Goal: Navigation & Orientation: Find specific page/section

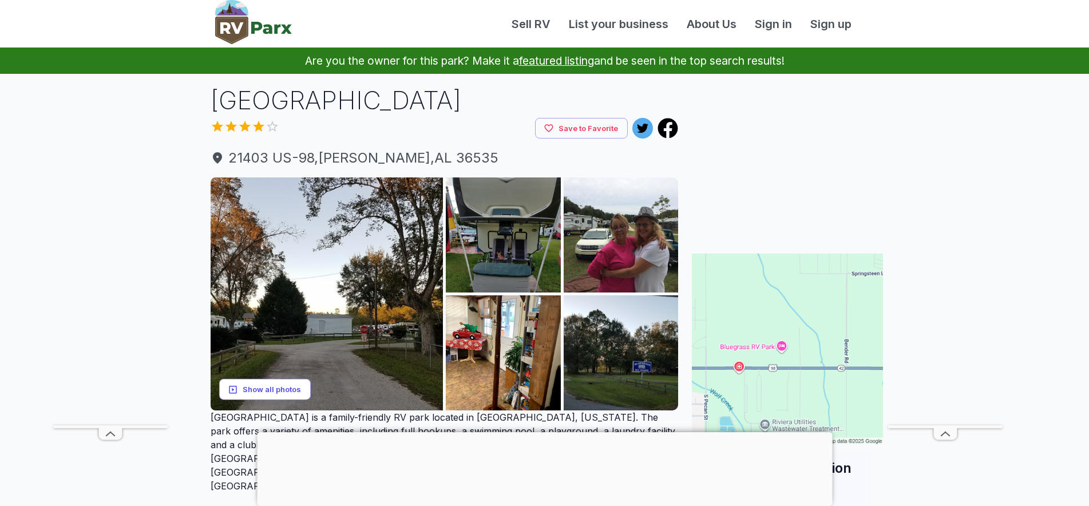
click at [253, 398] on button "Show all photos" at bounding box center [265, 389] width 92 height 21
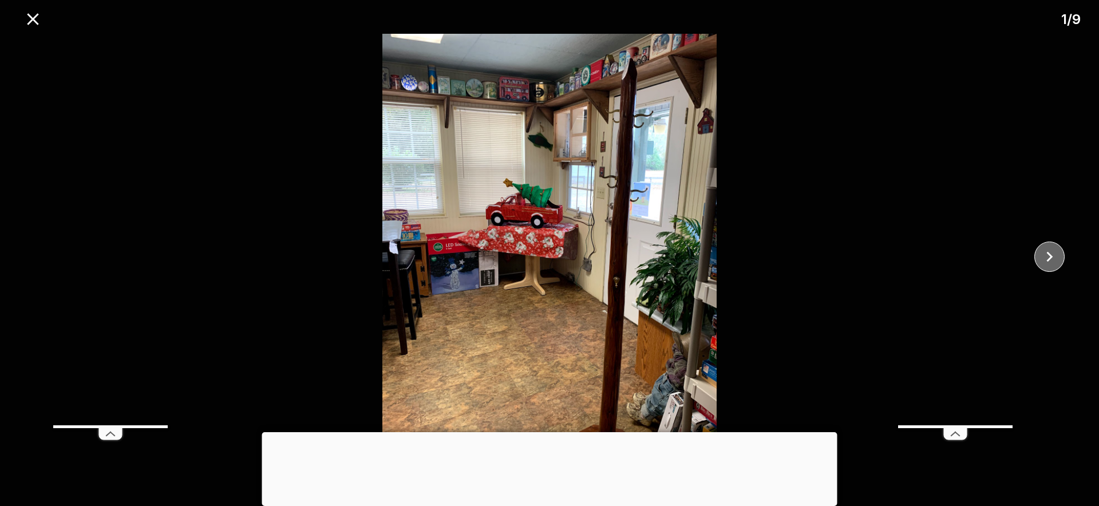
click at [1053, 260] on icon "close" at bounding box center [1050, 257] width 20 height 20
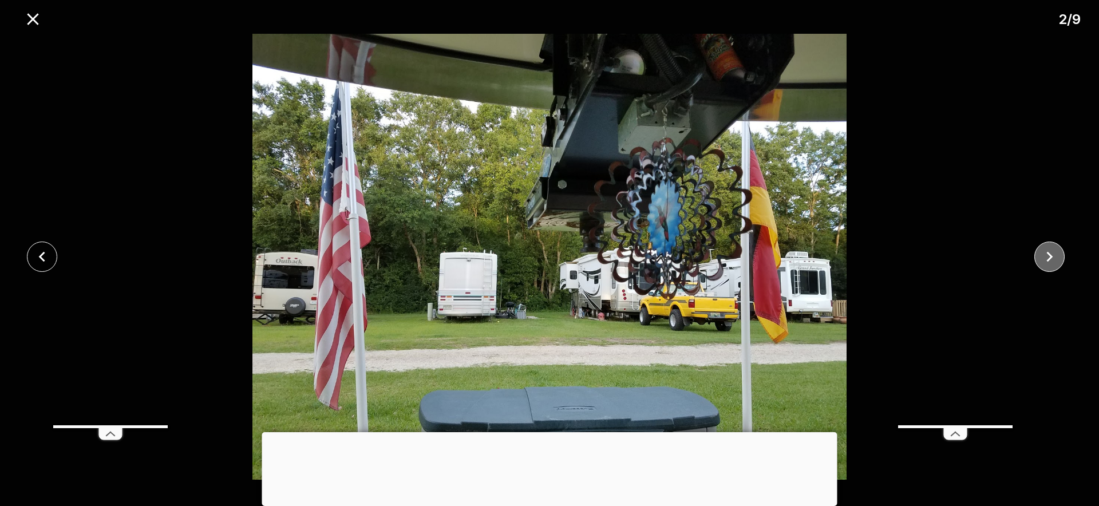
click at [1053, 260] on icon "close" at bounding box center [1050, 257] width 20 height 20
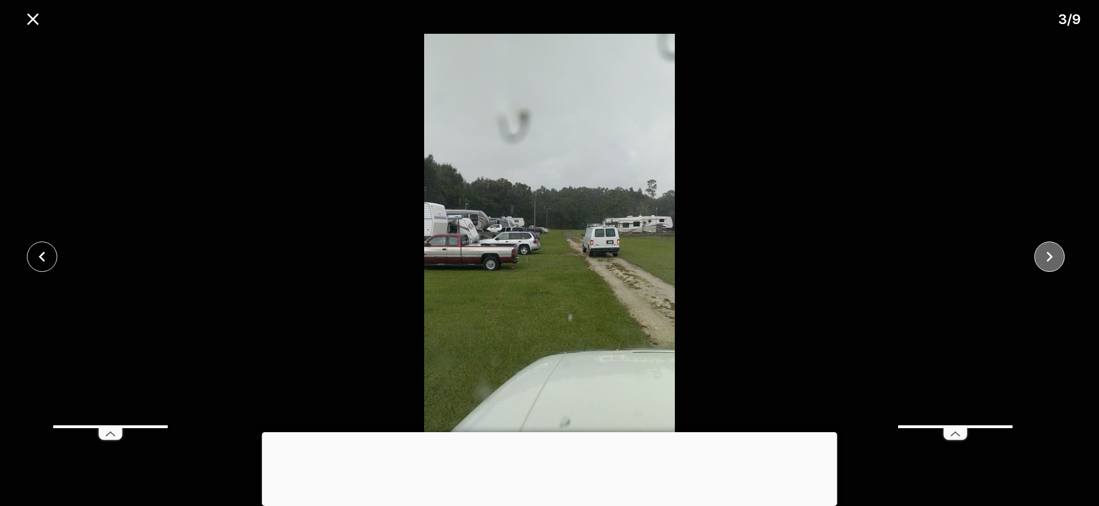
click at [1053, 260] on icon "close" at bounding box center [1050, 257] width 20 height 20
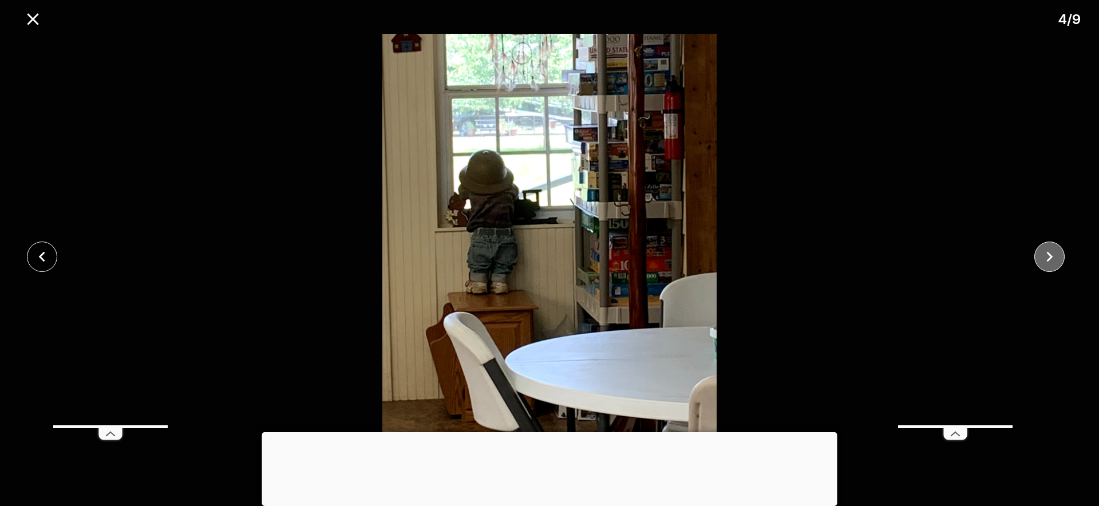
click at [1053, 260] on icon "close" at bounding box center [1050, 257] width 20 height 20
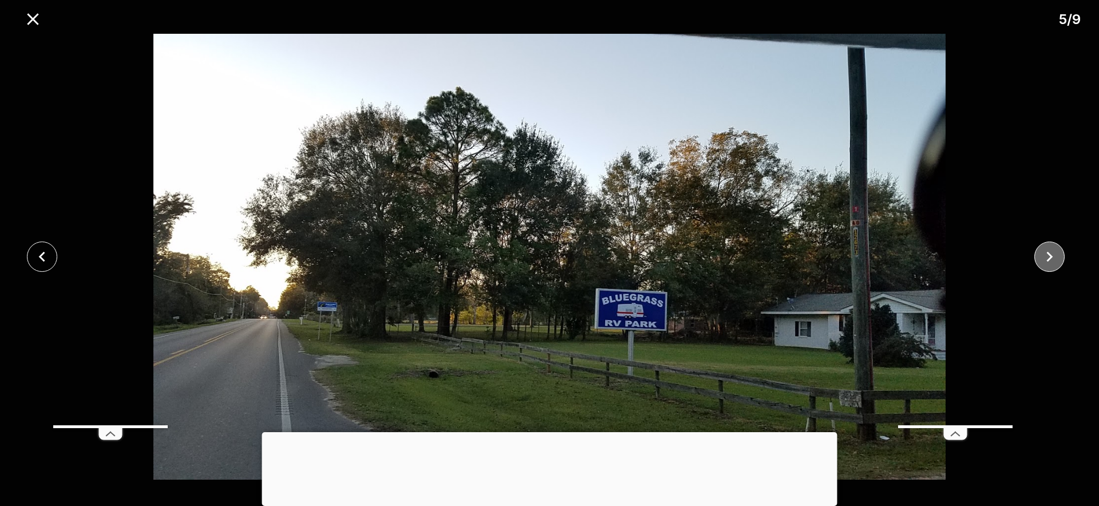
click at [1053, 260] on icon "close" at bounding box center [1050, 257] width 20 height 20
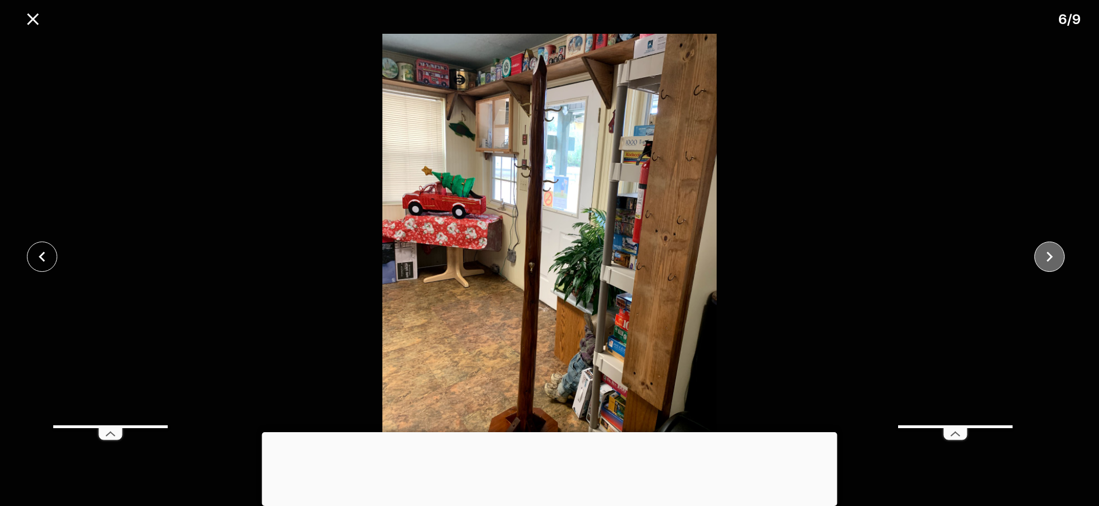
click at [1053, 260] on icon "close" at bounding box center [1050, 257] width 20 height 20
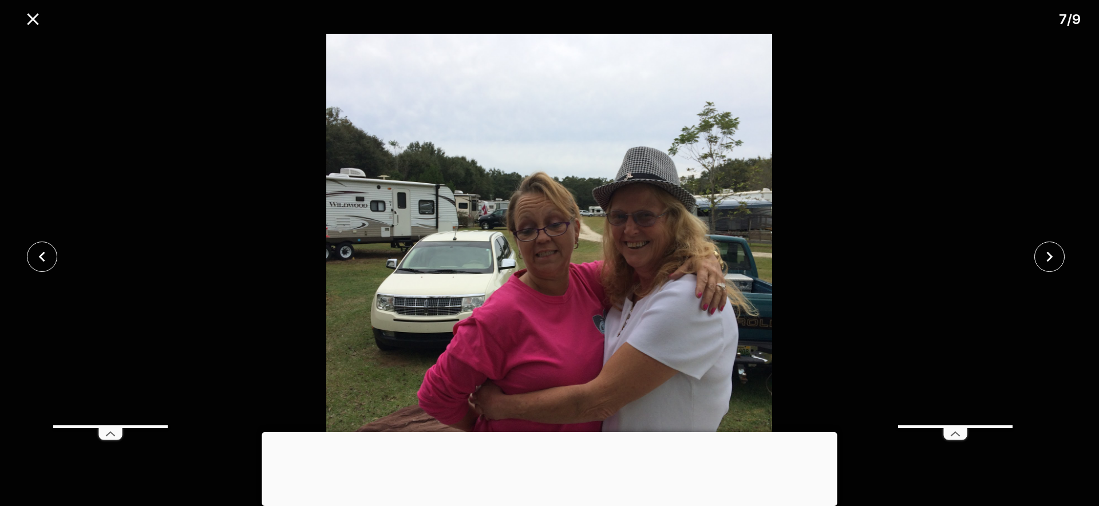
drag, startPoint x: 1053, startPoint y: 260, endPoint x: 1040, endPoint y: 332, distance: 73.3
click at [1040, 332] on div at bounding box center [549, 257] width 1099 height 446
click at [1053, 260] on icon "close" at bounding box center [1050, 257] width 20 height 20
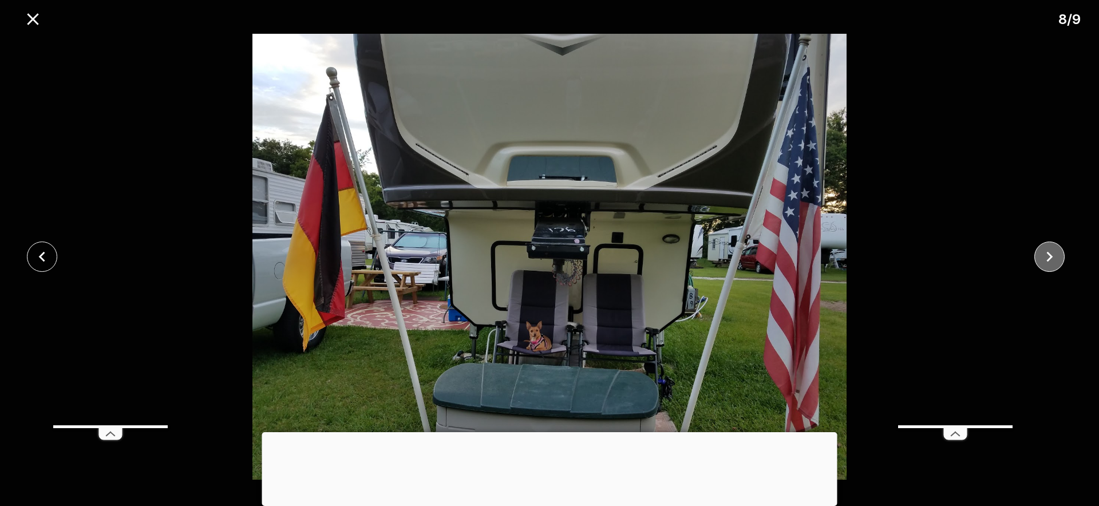
click at [1053, 260] on icon "close" at bounding box center [1050, 257] width 20 height 20
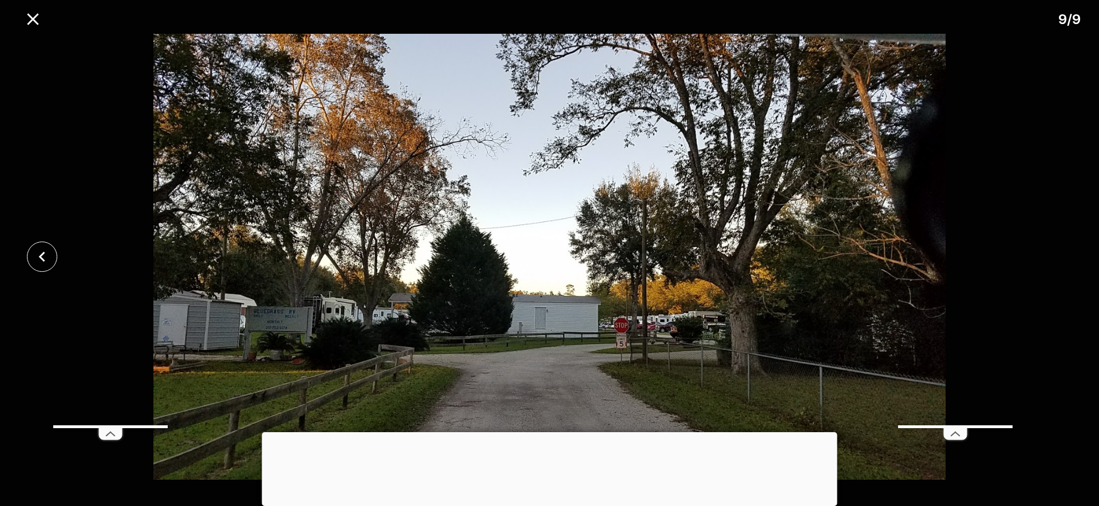
click at [809, 340] on img at bounding box center [550, 257] width 916 height 446
click at [26, 20] on icon "close" at bounding box center [33, 19] width 20 height 20
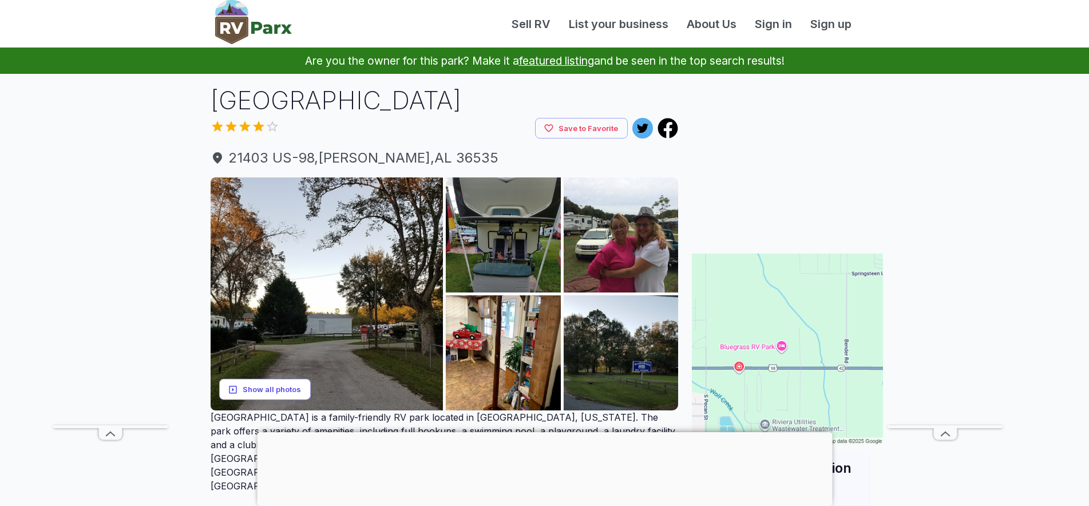
click at [296, 386] on button "Show all photos" at bounding box center [265, 389] width 92 height 21
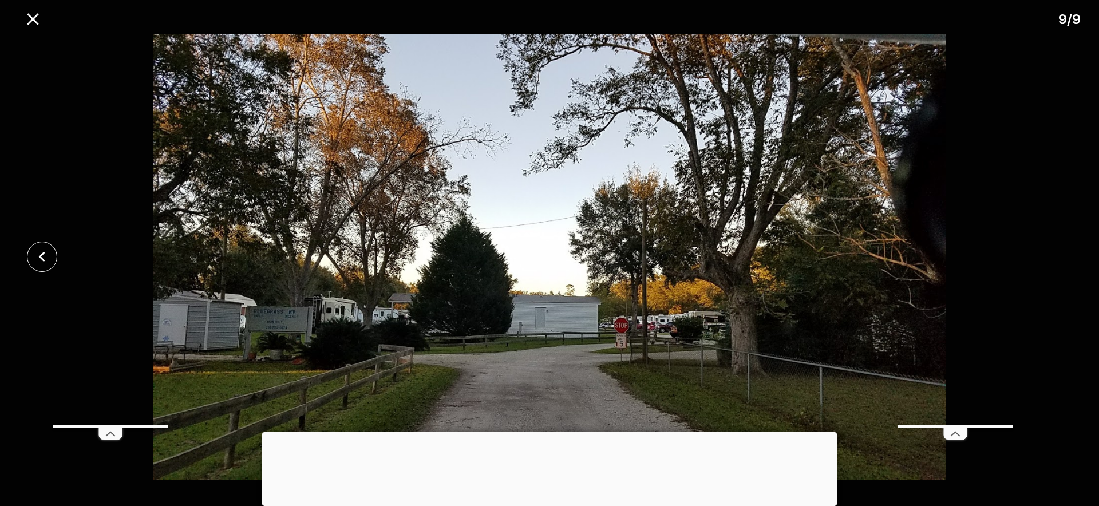
click at [857, 372] on img at bounding box center [550, 257] width 916 height 446
click at [30, 17] on icon "close" at bounding box center [33, 19] width 20 height 20
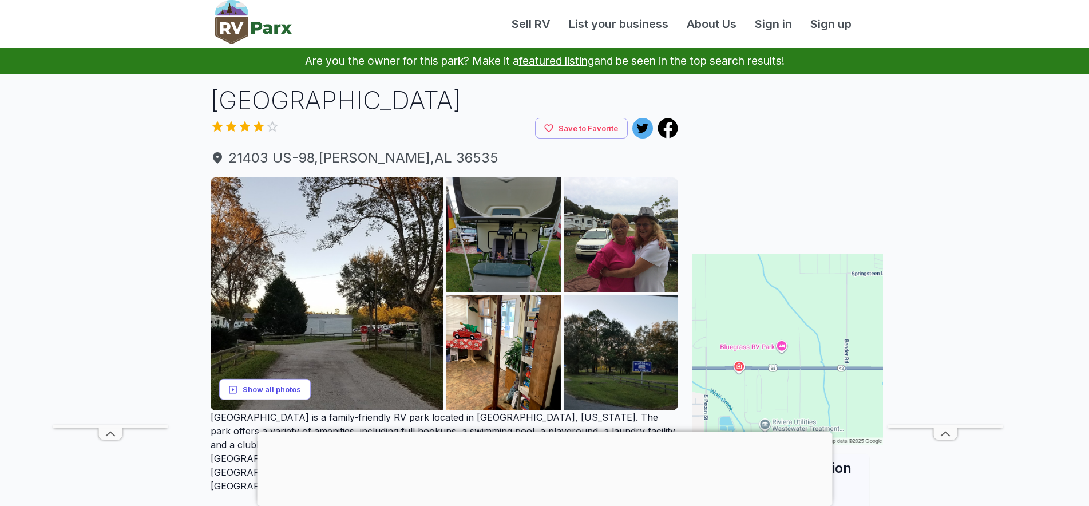
click at [299, 392] on button "Show all photos" at bounding box center [265, 389] width 92 height 21
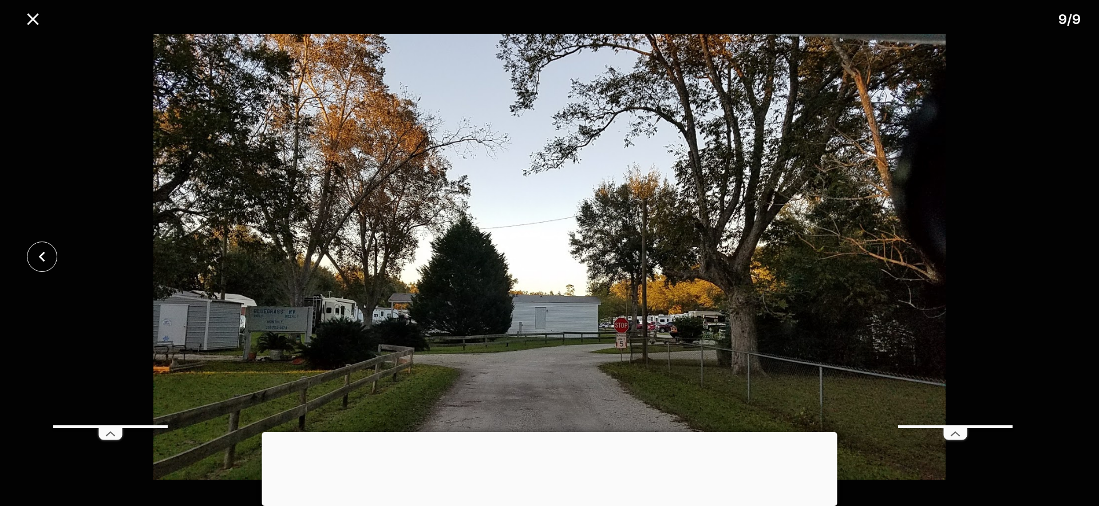
click at [741, 350] on img at bounding box center [550, 257] width 916 height 446
click at [955, 437] on icon at bounding box center [955, 433] width 23 height 11
click at [860, 226] on img at bounding box center [550, 257] width 916 height 446
click at [38, 260] on icon "close" at bounding box center [42, 257] width 20 height 20
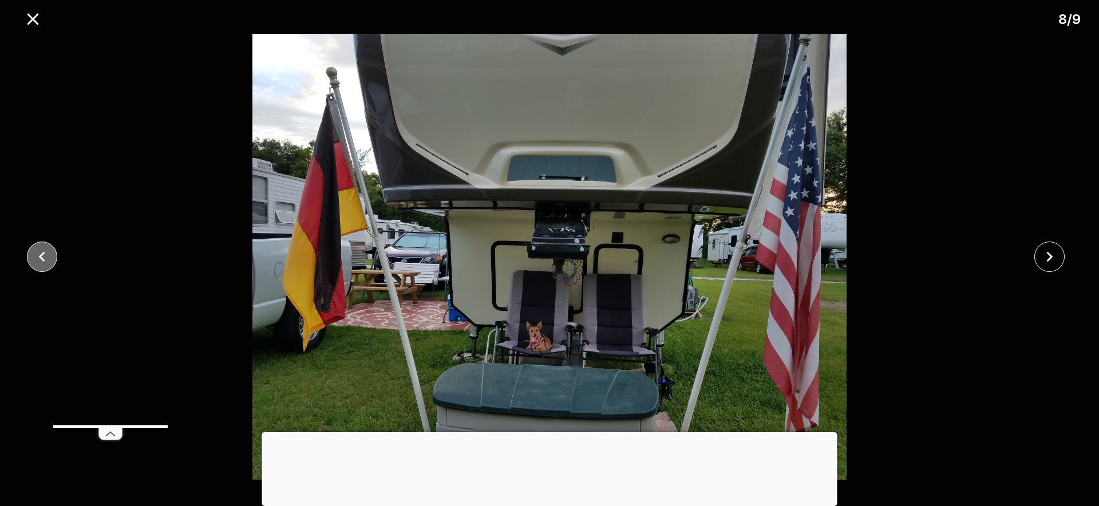
click at [38, 260] on icon "close" at bounding box center [42, 257] width 20 height 20
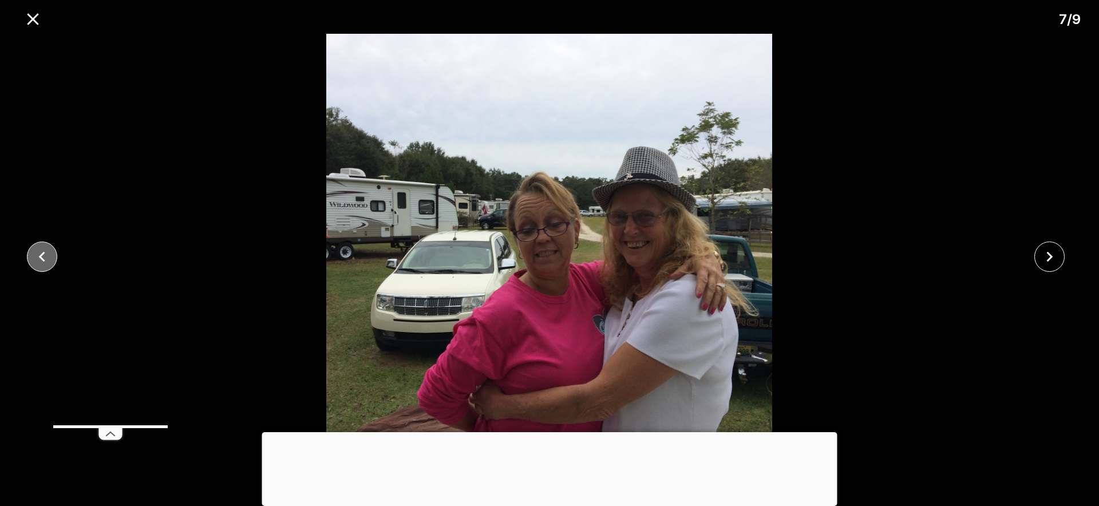
click at [38, 260] on icon "close" at bounding box center [42, 257] width 20 height 20
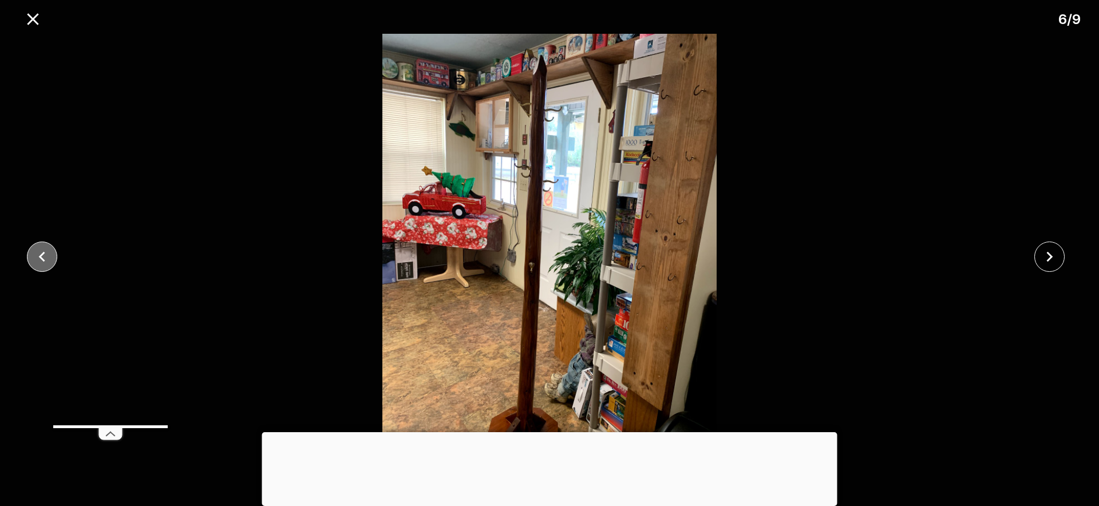
drag, startPoint x: 39, startPoint y: 261, endPoint x: 45, endPoint y: 262, distance: 5.8
click at [44, 262] on icon "close" at bounding box center [42, 257] width 20 height 20
click at [45, 262] on icon "close" at bounding box center [42, 257] width 20 height 20
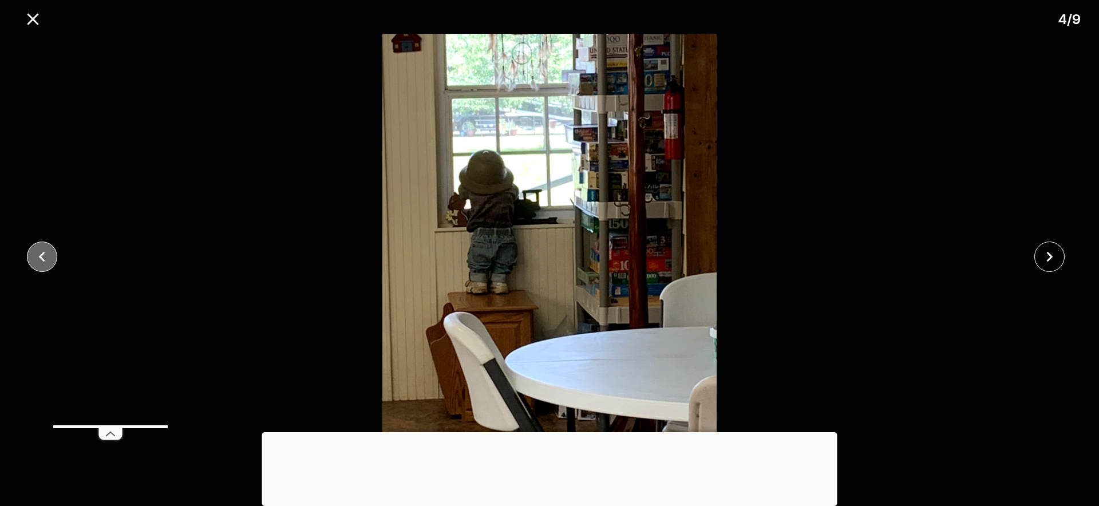
click at [45, 263] on icon "close" at bounding box center [42, 257] width 20 height 20
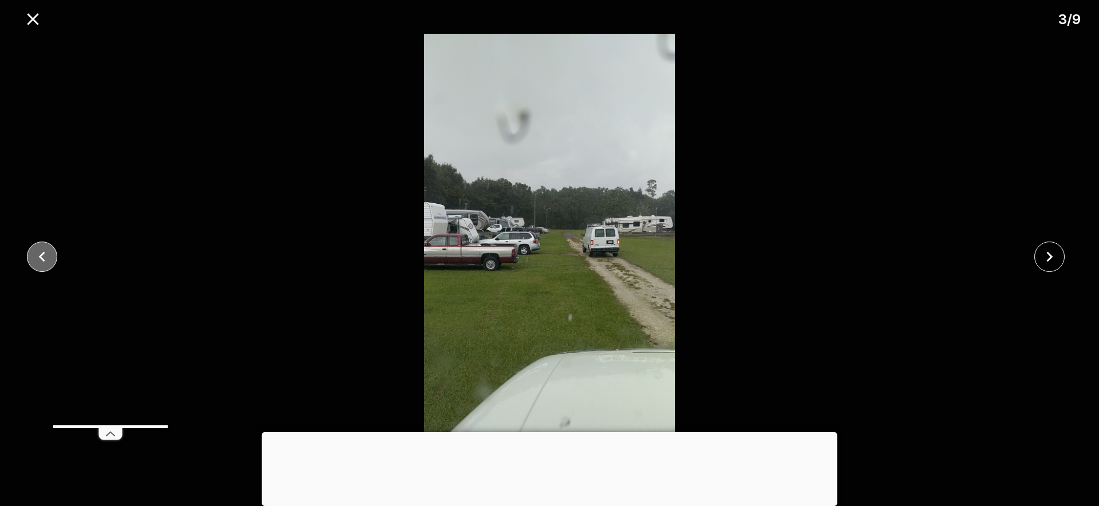
click at [45, 263] on icon "close" at bounding box center [42, 257] width 20 height 20
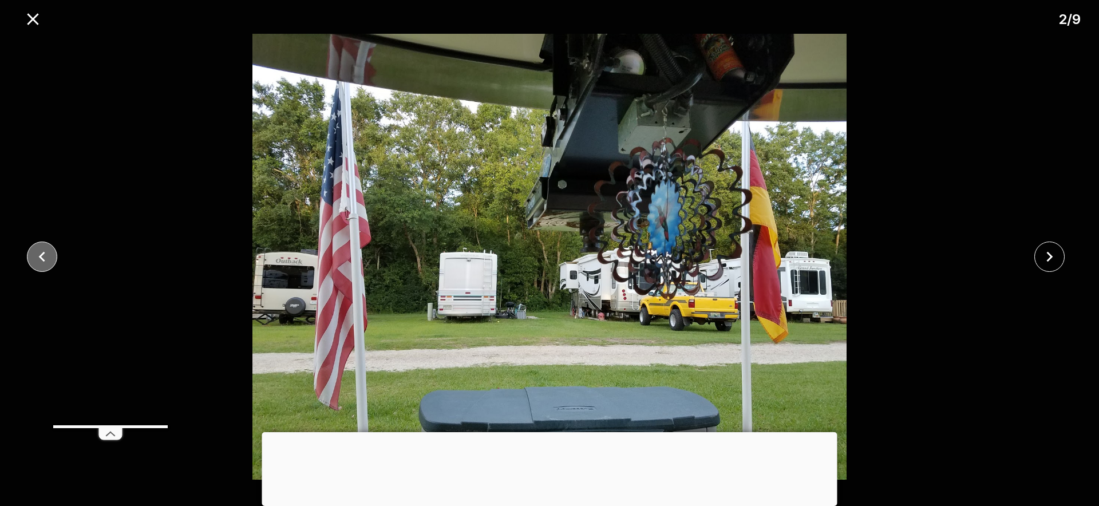
click at [45, 263] on icon "close" at bounding box center [42, 257] width 20 height 20
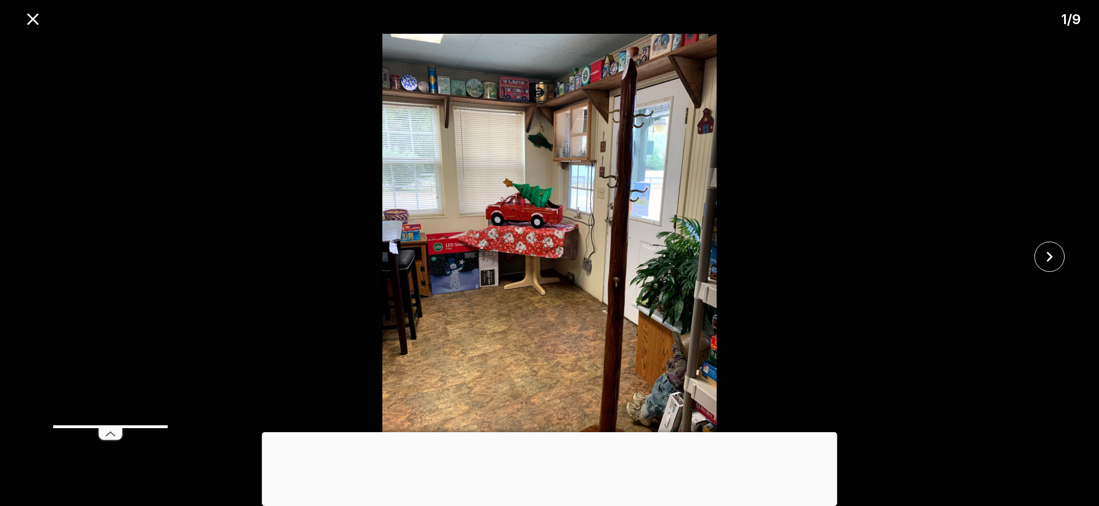
click at [45, 263] on div at bounding box center [549, 257] width 1099 height 446
click at [1047, 258] on icon "close" at bounding box center [1050, 257] width 20 height 20
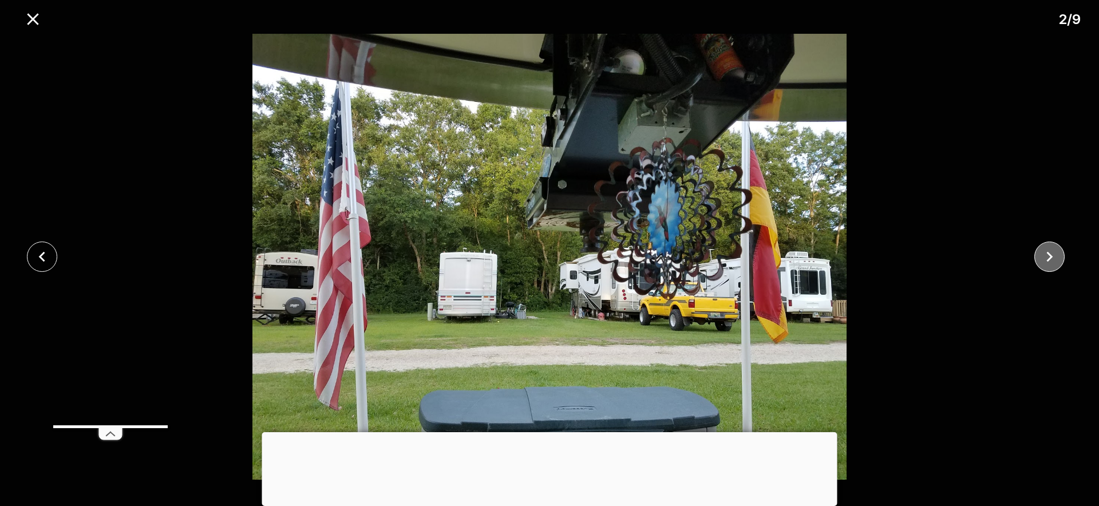
click at [1047, 258] on icon "close" at bounding box center [1050, 257] width 20 height 20
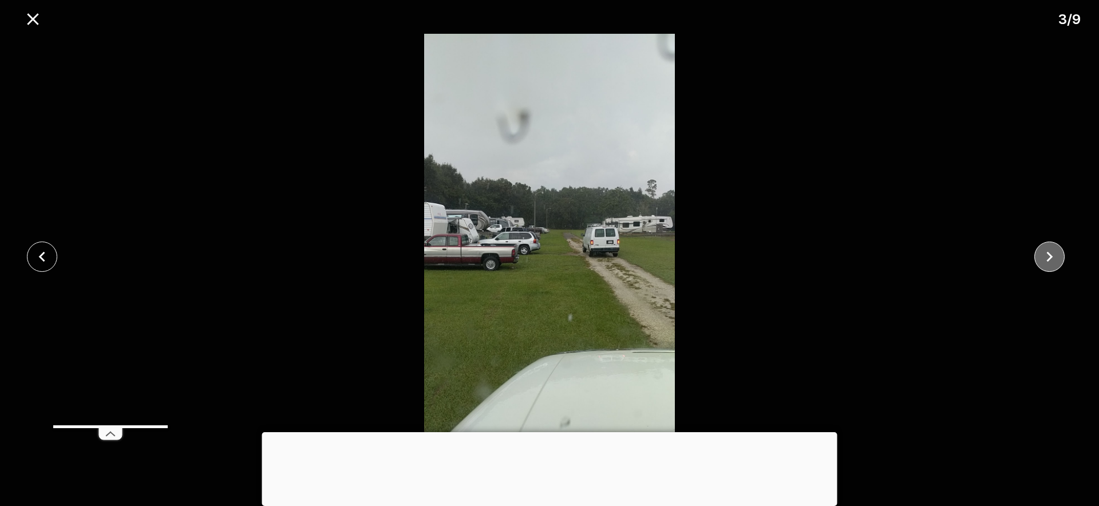
click at [1047, 258] on icon "close" at bounding box center [1050, 257] width 20 height 20
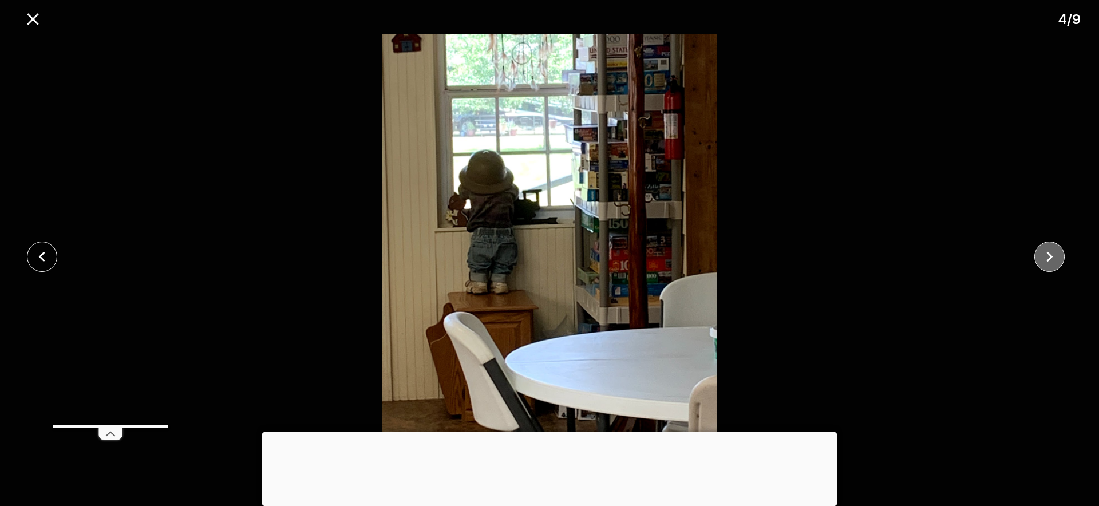
click at [1047, 258] on icon "close" at bounding box center [1050, 257] width 20 height 20
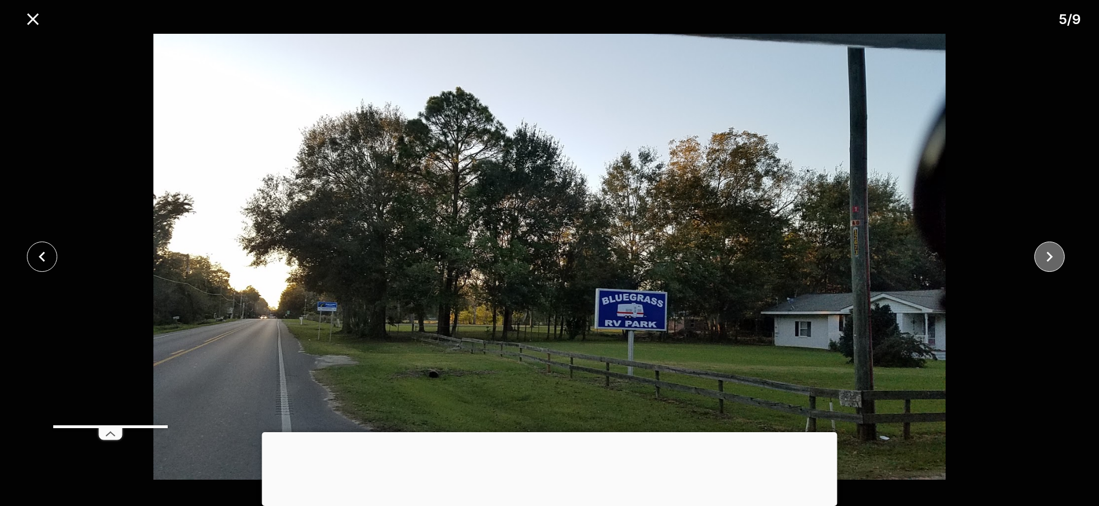
click at [1047, 258] on icon "close" at bounding box center [1050, 257] width 20 height 20
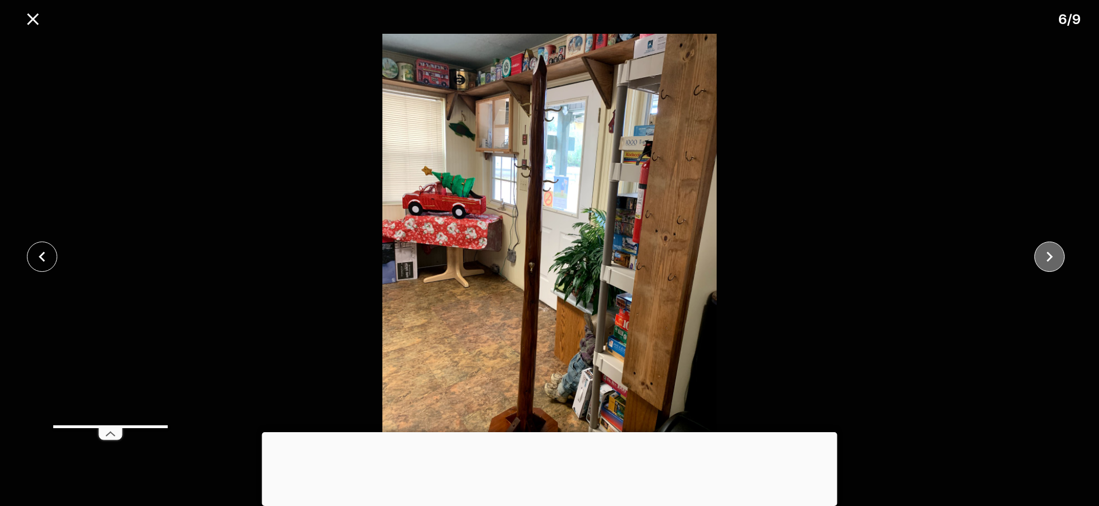
click at [1047, 258] on icon "close" at bounding box center [1050, 257] width 20 height 20
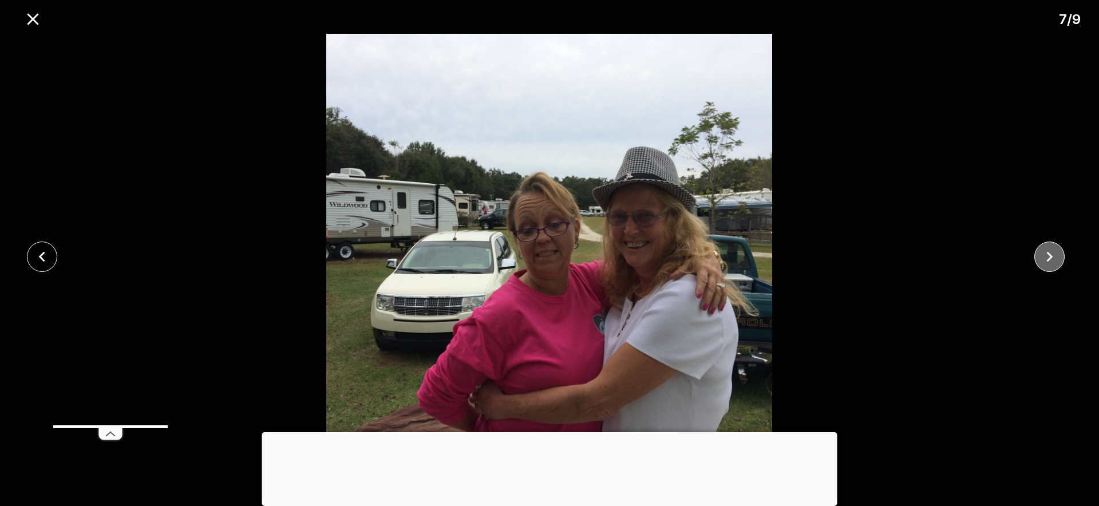
click at [1051, 262] on icon "close" at bounding box center [1050, 257] width 20 height 20
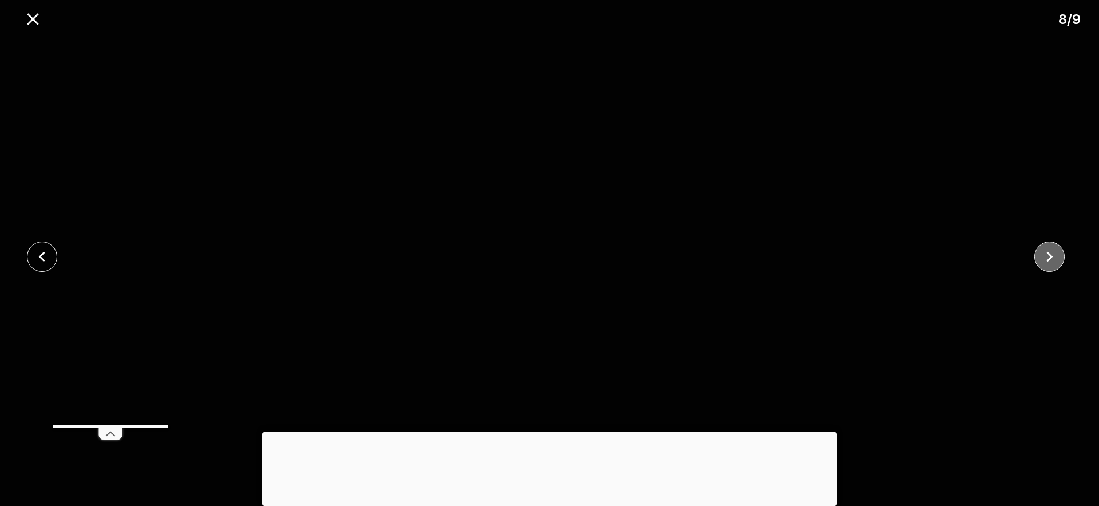
click at [1045, 258] on icon "close" at bounding box center [1050, 257] width 20 height 20
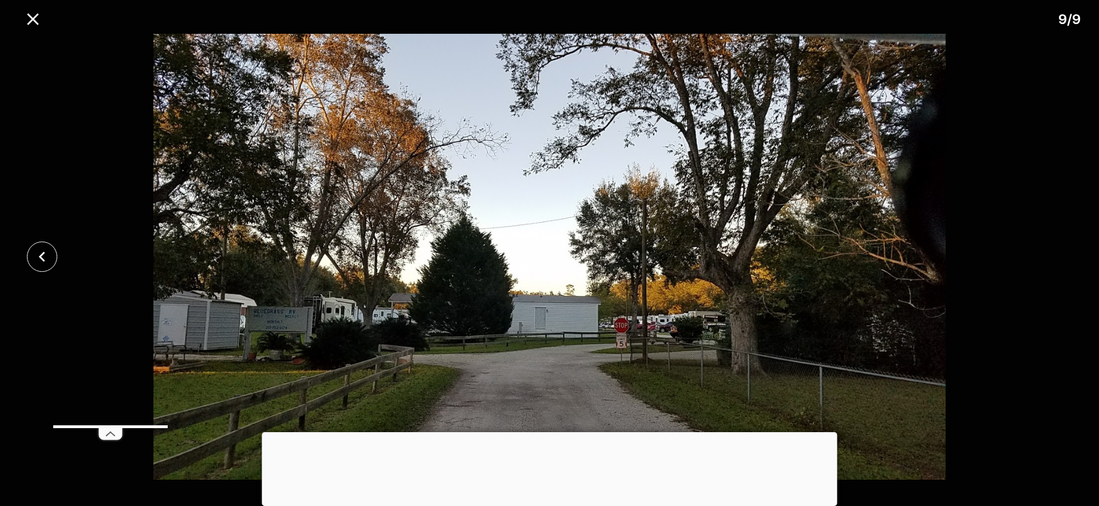
click at [1045, 258] on div at bounding box center [549, 257] width 1099 height 446
click at [928, 306] on img at bounding box center [550, 257] width 916 height 446
click at [38, 23] on icon "close" at bounding box center [32, 18] width 11 height 11
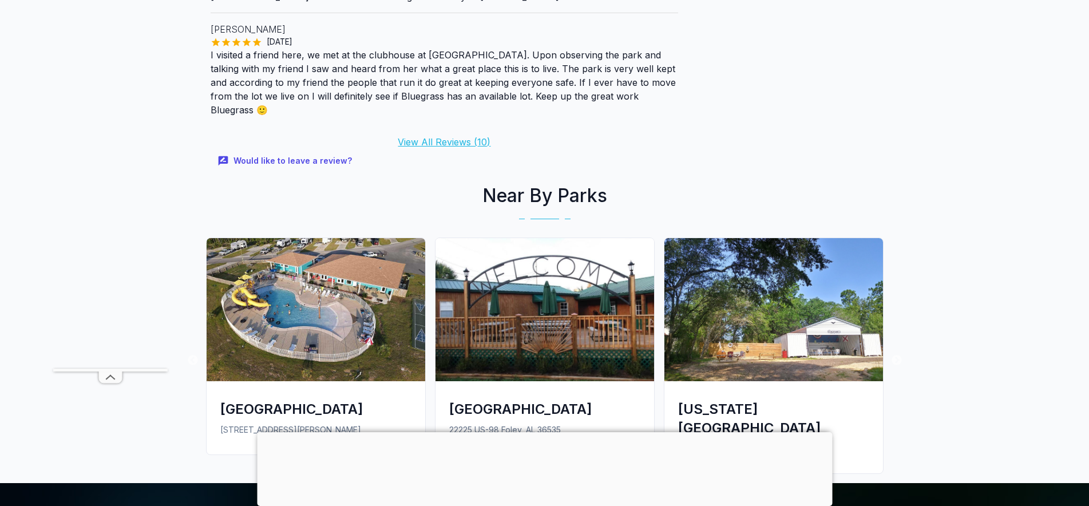
scroll to position [1607, 0]
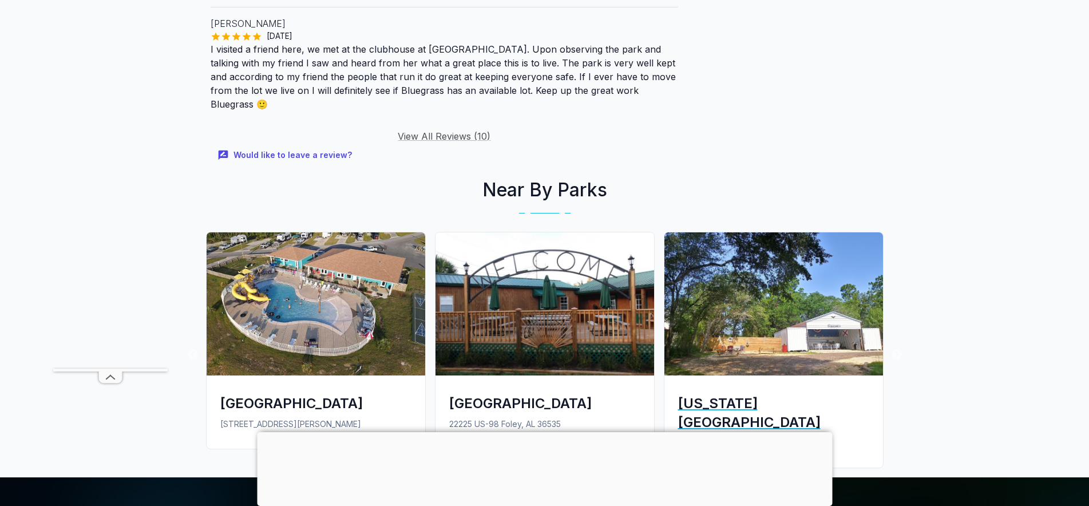
click at [757, 394] on div "[US_STATE][GEOGRAPHIC_DATA]" at bounding box center [773, 413] width 191 height 38
